Goal: Transaction & Acquisition: Obtain resource

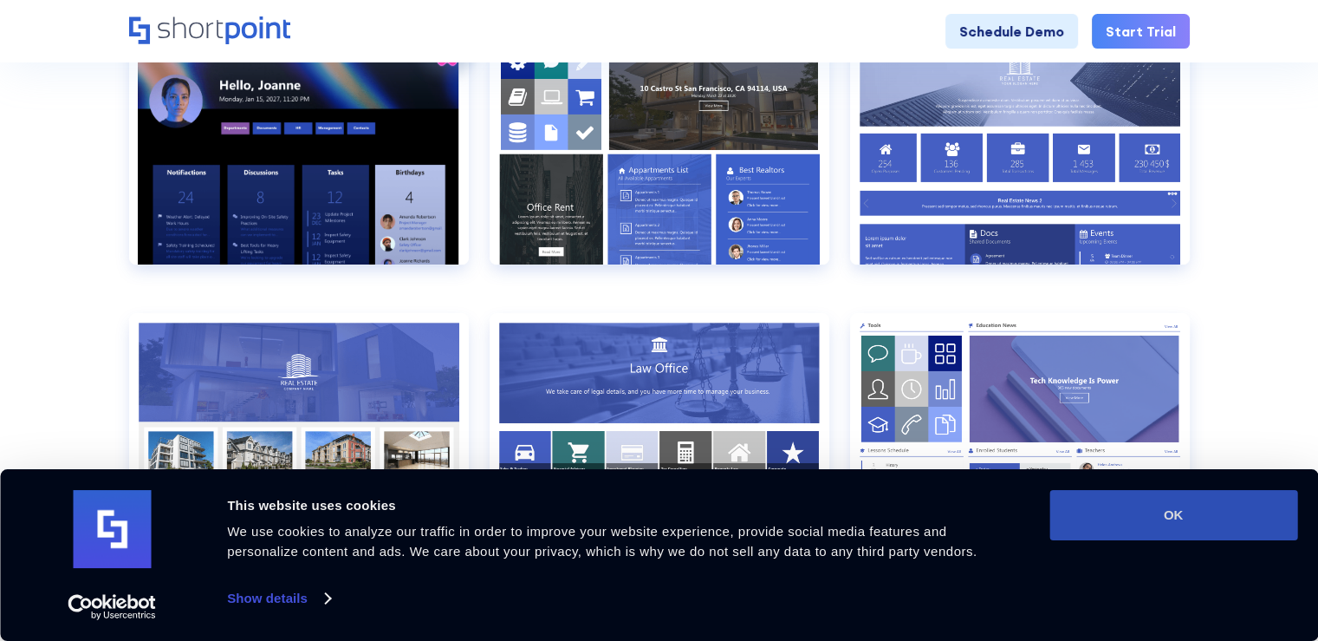
scroll to position [867, 0]
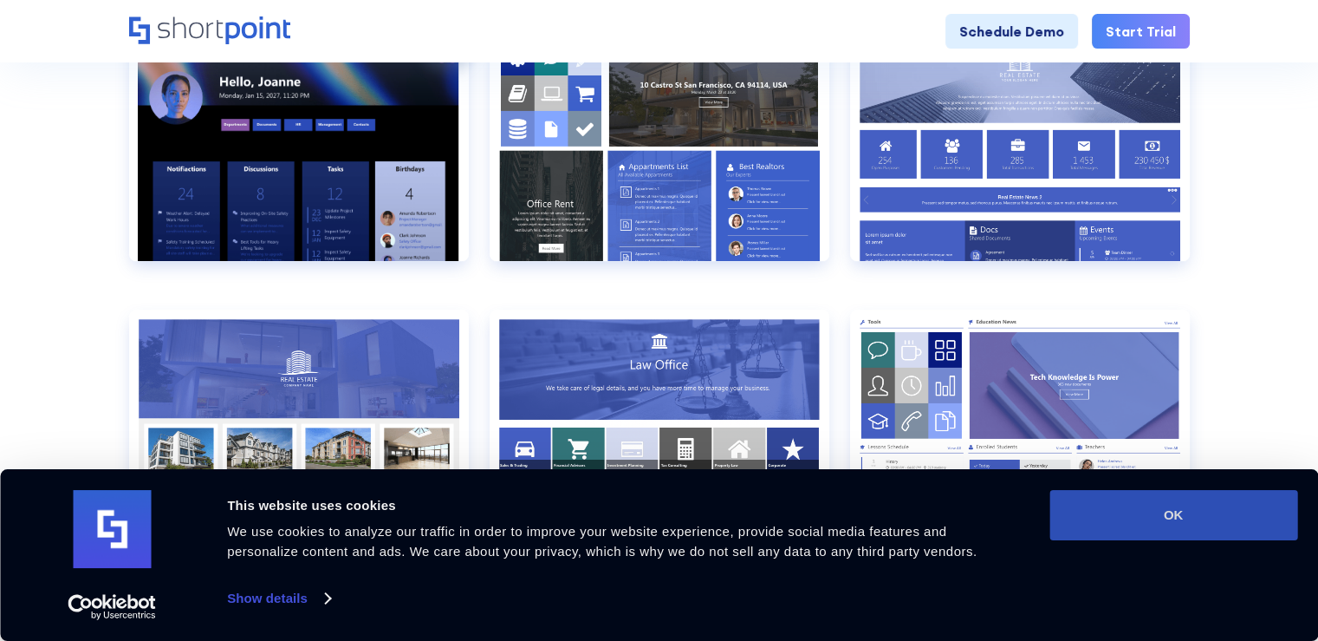
click at [1153, 517] on button "OK" at bounding box center [1174, 515] width 248 height 50
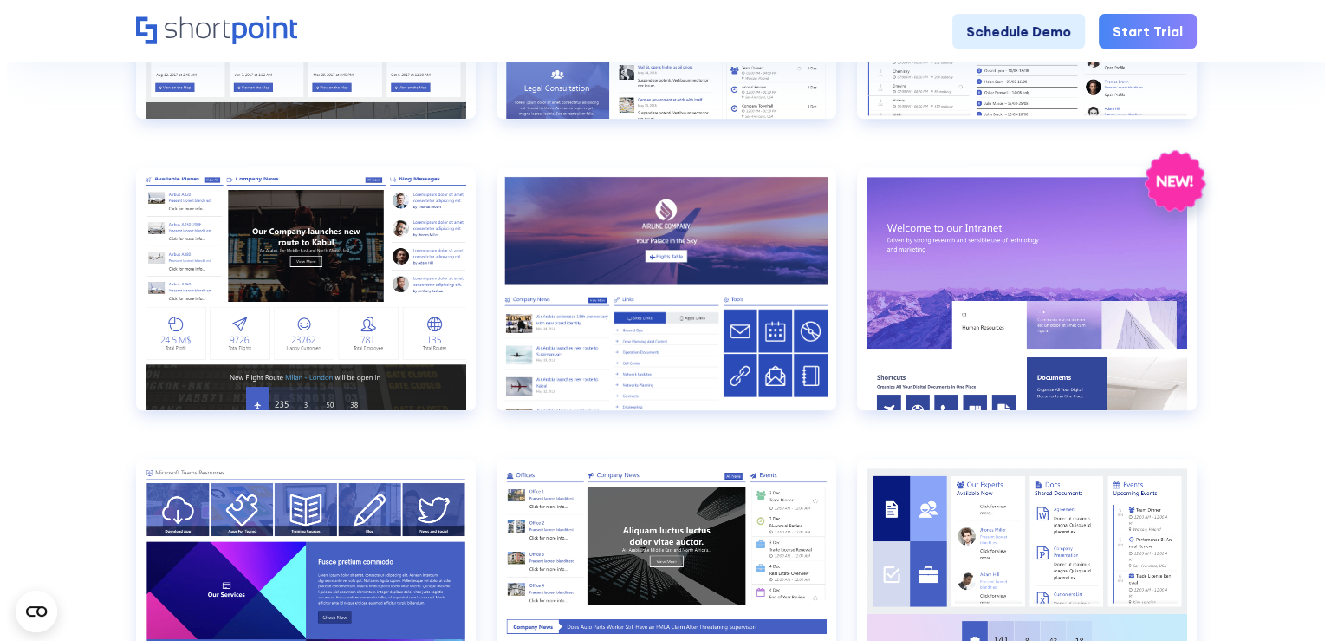
scroll to position [1387, 0]
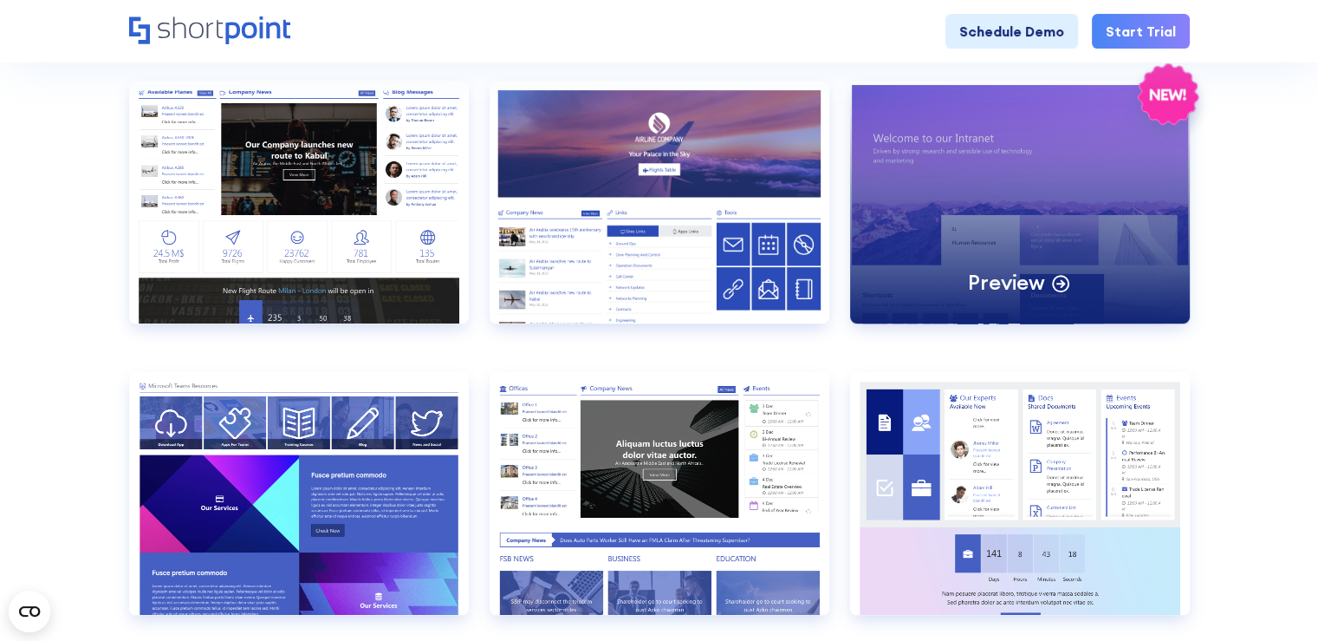
click at [1009, 183] on div "Preview" at bounding box center [1020, 202] width 340 height 243
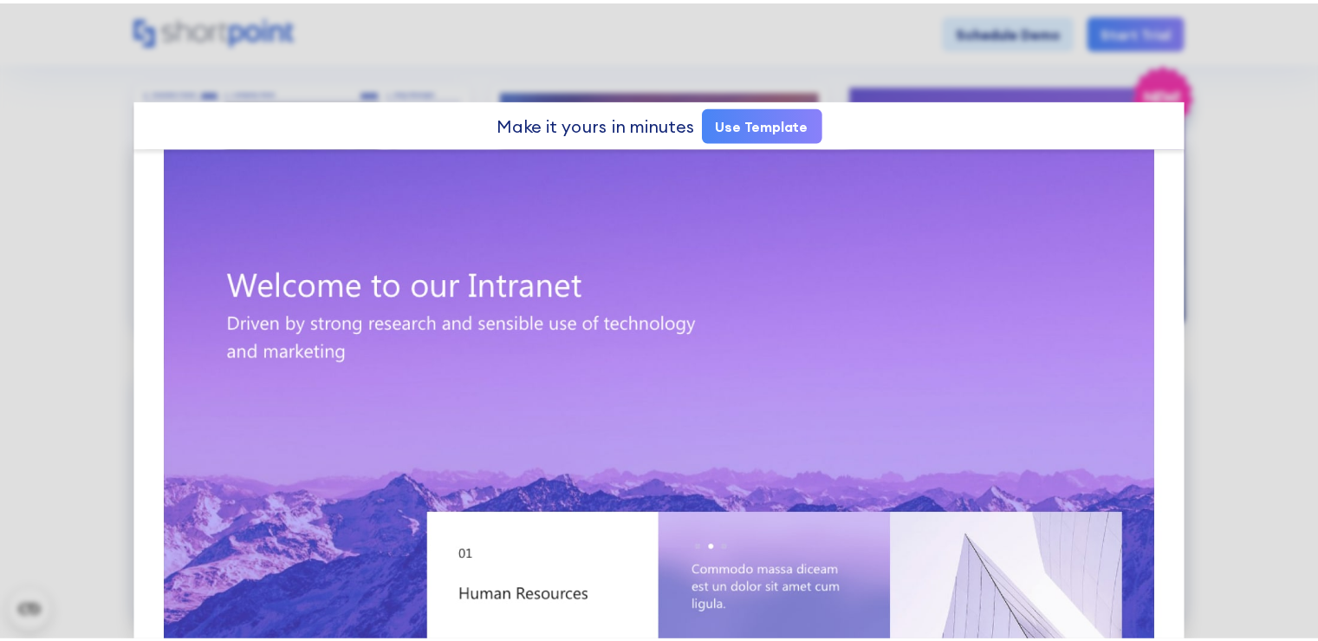
scroll to position [0, 0]
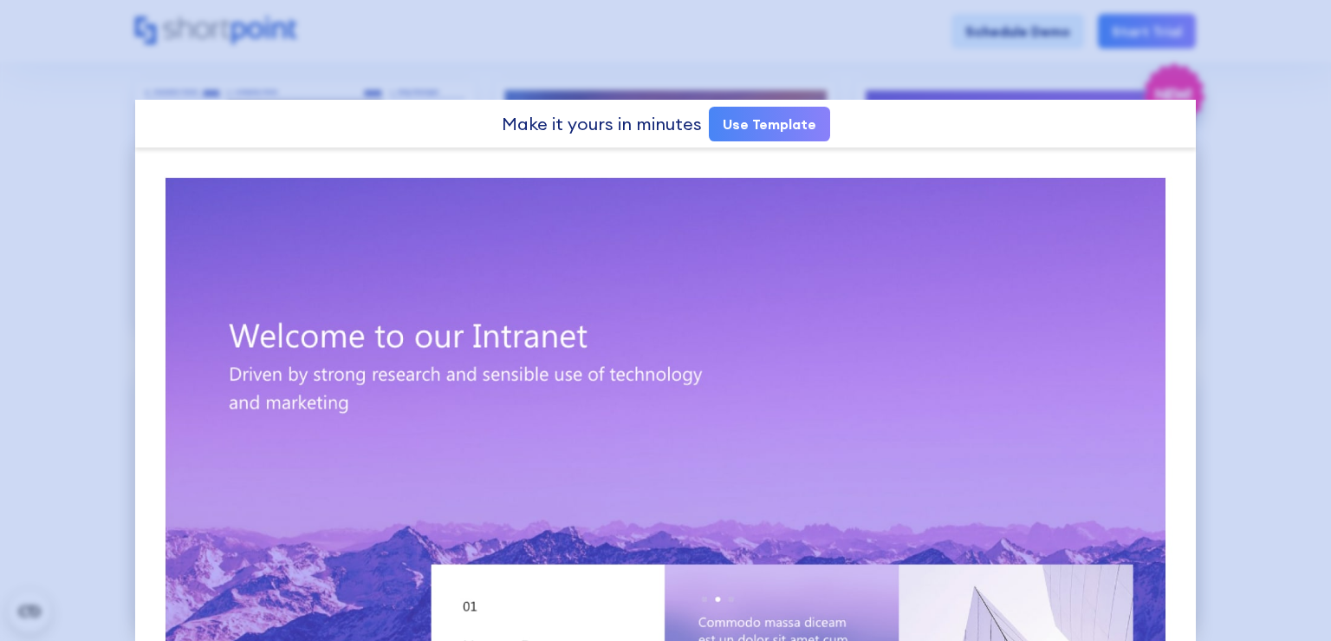
click at [1286, 185] on div at bounding box center [665, 320] width 1331 height 641
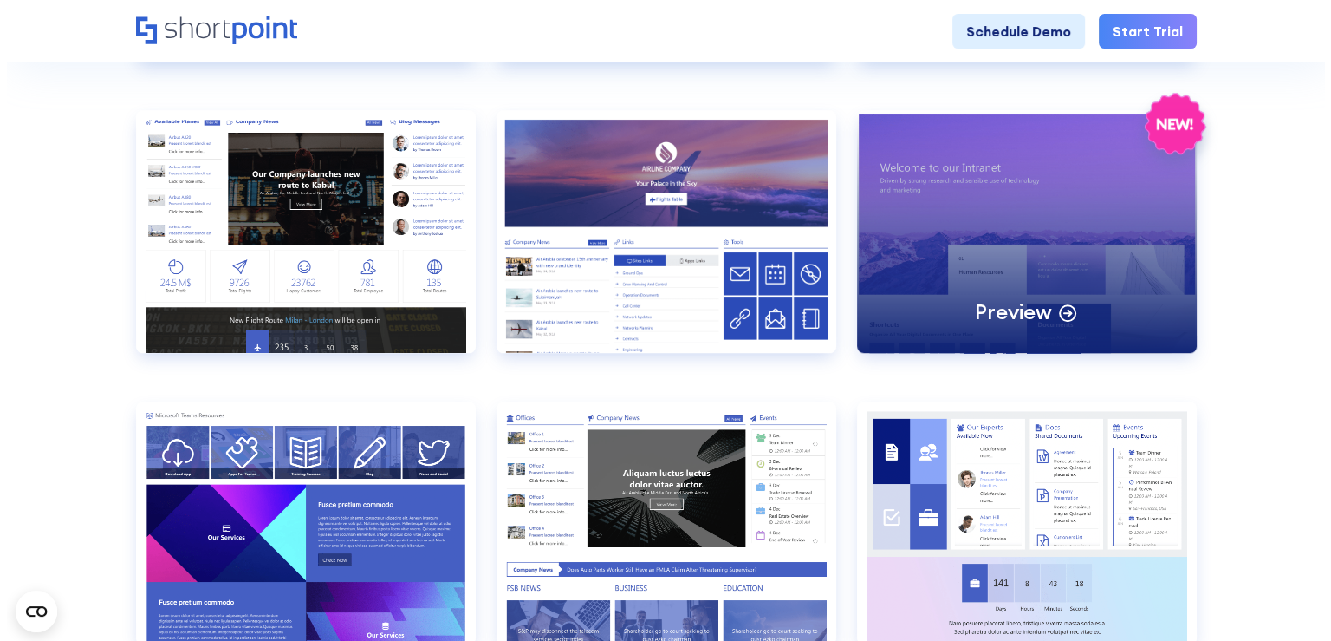
scroll to position [1387, 0]
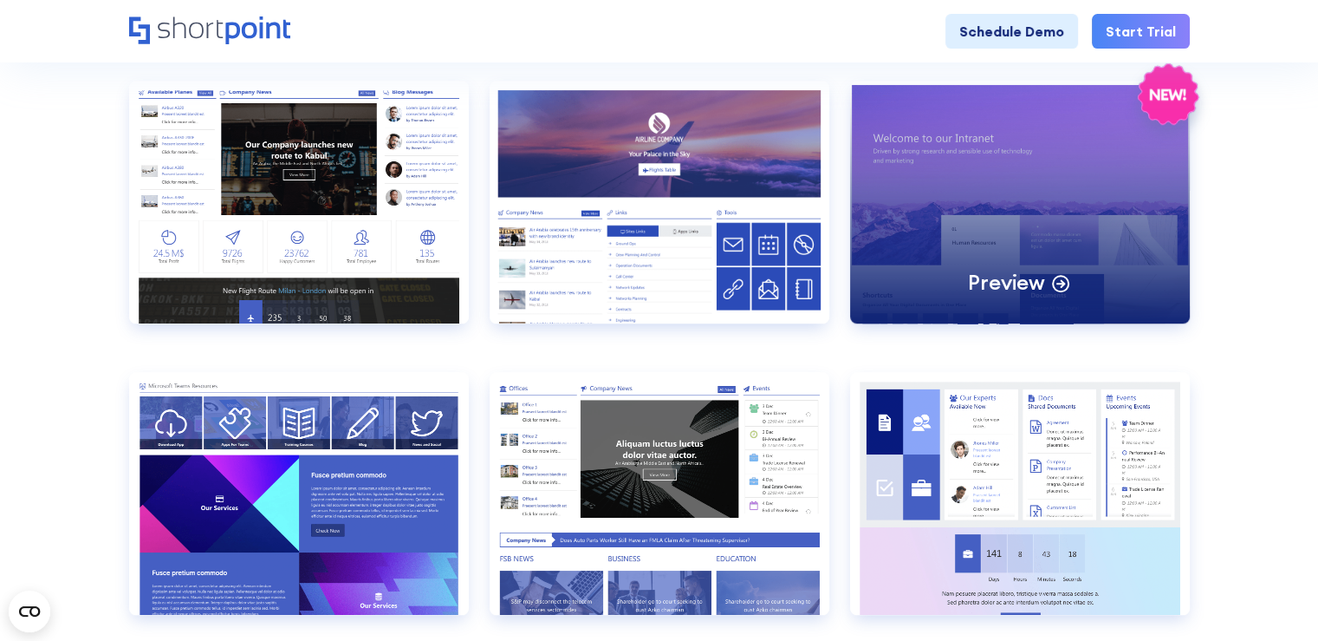
click at [1051, 183] on div "Preview" at bounding box center [1020, 202] width 340 height 243
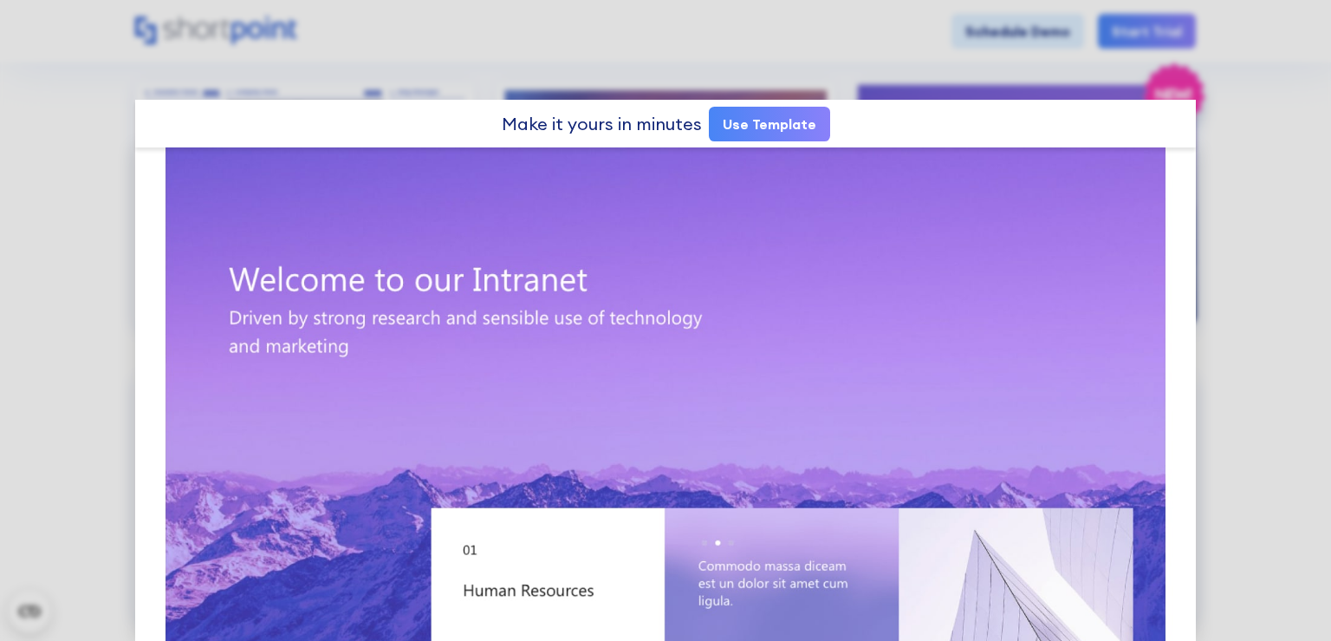
scroll to position [87, 0]
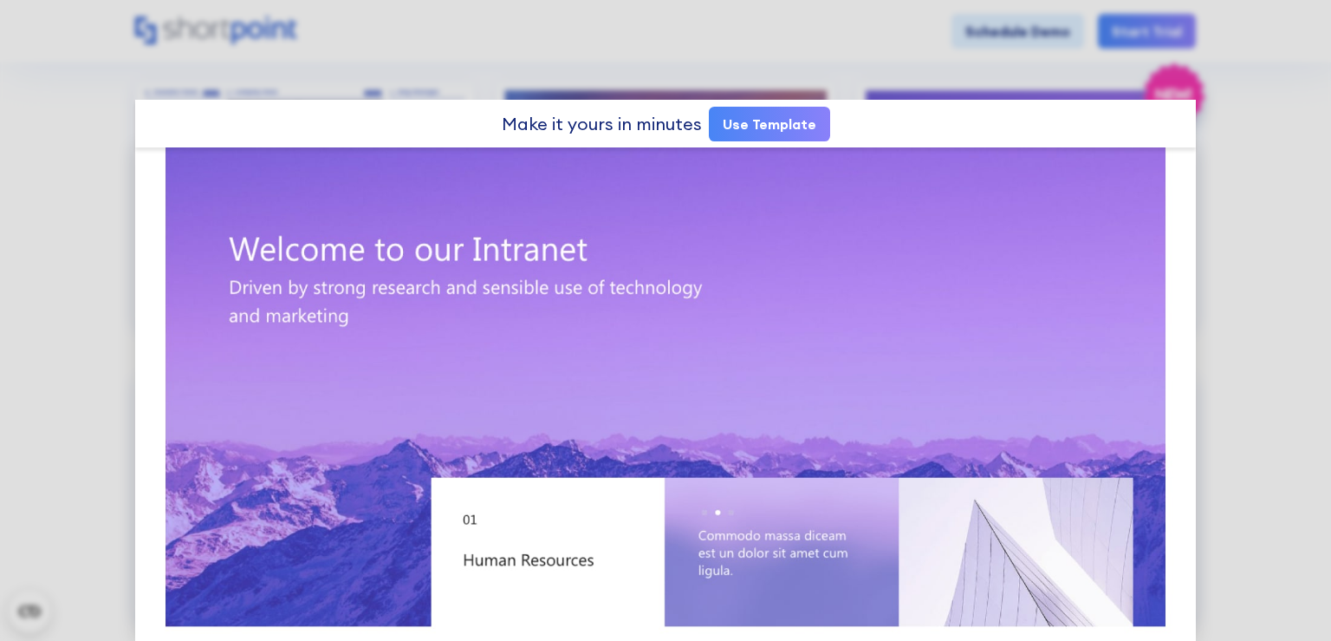
click at [763, 124] on link "Use Template" at bounding box center [769, 124] width 121 height 35
